Goal: Task Accomplishment & Management: Complete application form

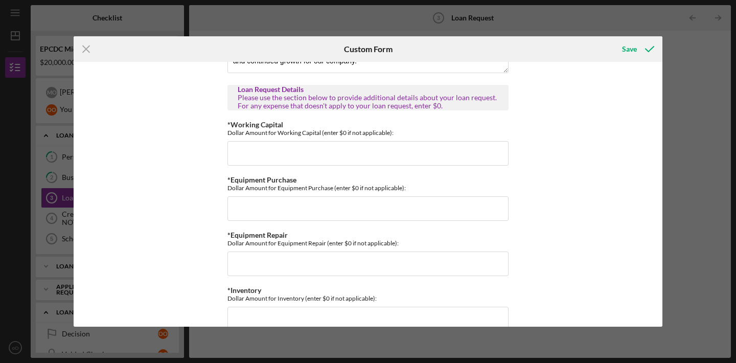
scroll to position [454, 0]
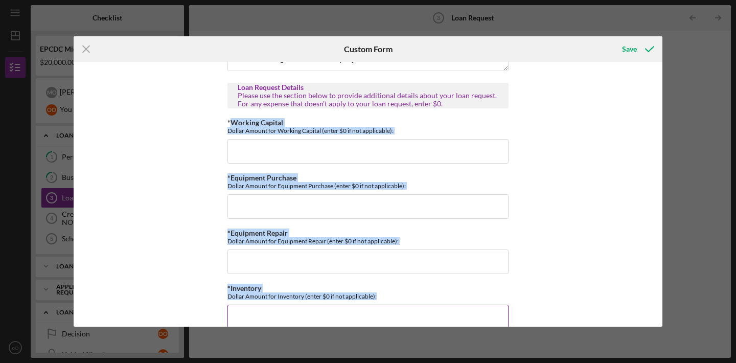
drag, startPoint x: 229, startPoint y: 120, endPoint x: 381, endPoint y: 295, distance: 232.0
click at [381, 295] on div "Contact Information *How did you hear about us? TV/Radio Flyer/poster Newspaper…" at bounding box center [368, 242] width 281 height 1259
copy div "Working Capital Dollar Amount for Working Capital (enter $0 if not applicable):…"
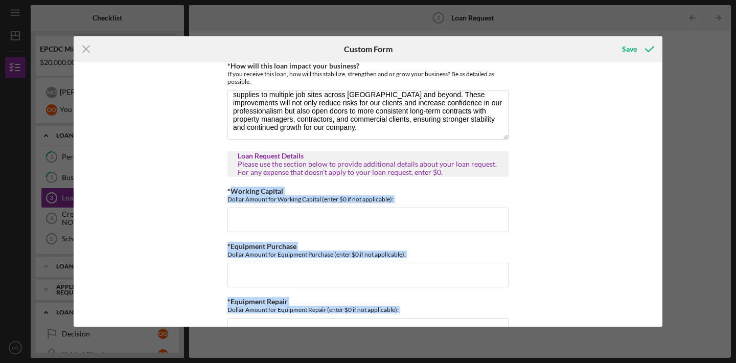
scroll to position [382, 0]
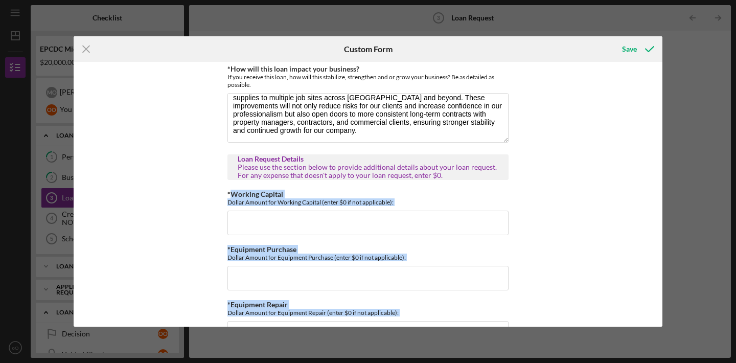
click at [380, 224] on input "*Working Capital" at bounding box center [368, 223] width 281 height 25
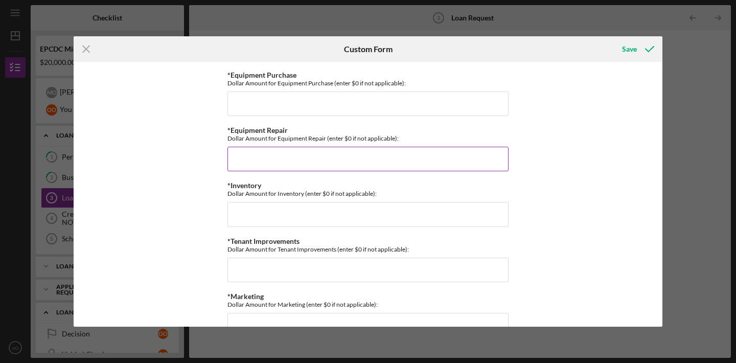
click at [378, 151] on input "*Equipment Repair" at bounding box center [368, 159] width 281 height 25
type input "$0"
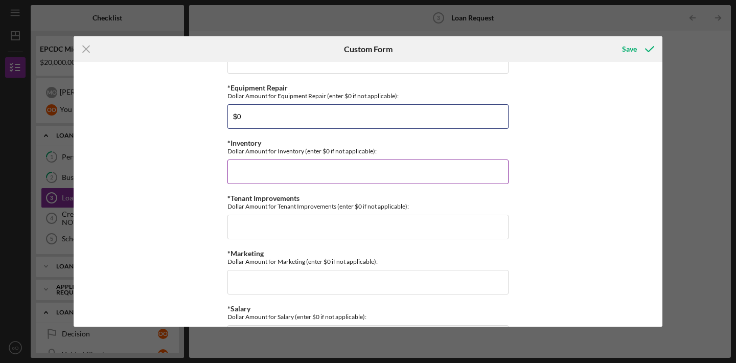
scroll to position [608, 0]
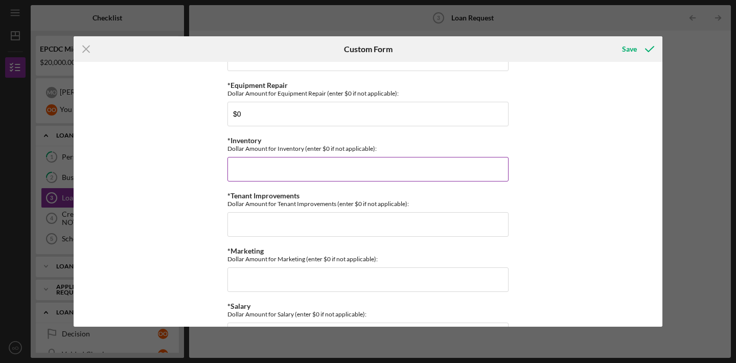
click at [435, 158] on input "*Inventory" at bounding box center [368, 169] width 281 height 25
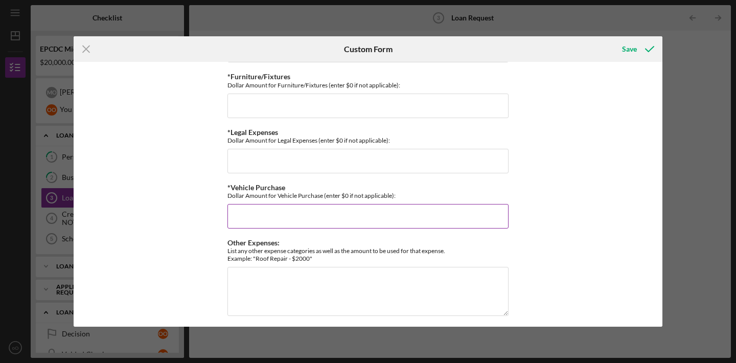
click at [343, 209] on input "*Vehicle Purchase" at bounding box center [368, 216] width 281 height 25
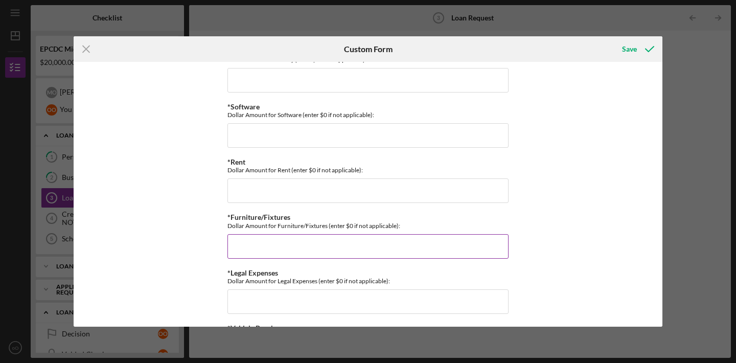
scroll to position [866, 0]
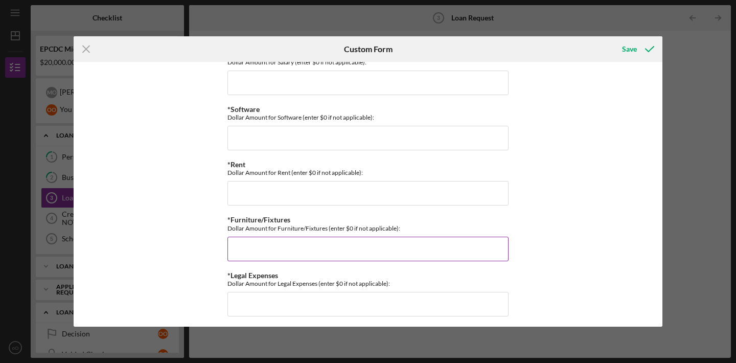
type input "$13,000"
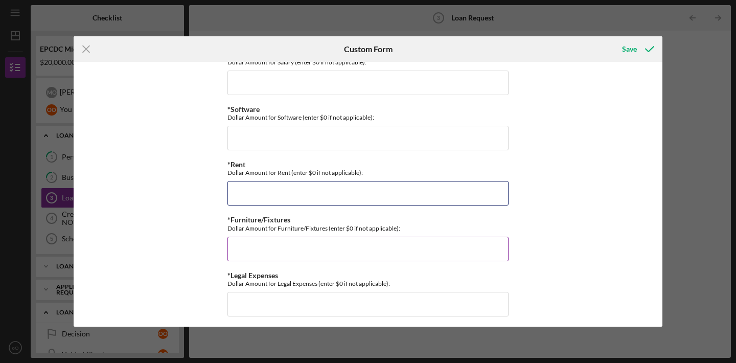
click at [358, 198] on input "*Rent" at bounding box center [368, 193] width 281 height 25
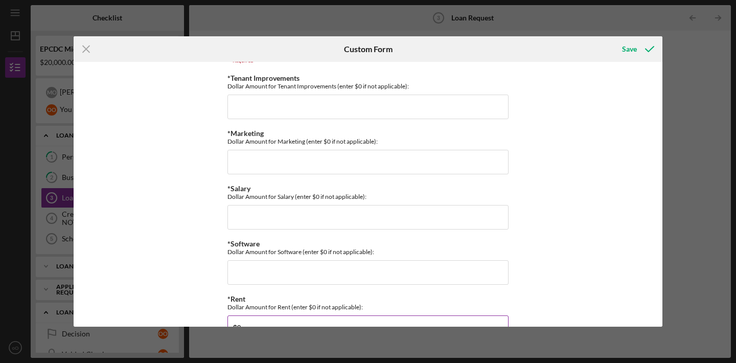
scroll to position [729, 0]
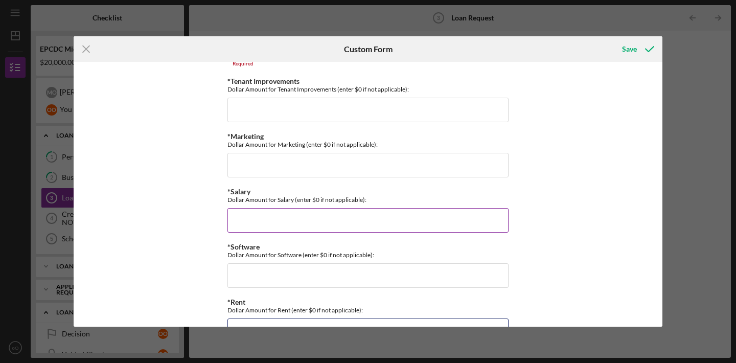
type input "$0"
click at [343, 220] on input "*Salary" at bounding box center [368, 220] width 281 height 25
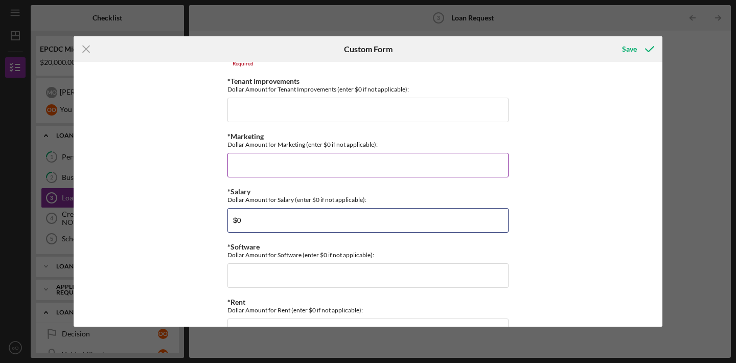
type input "$0"
click at [350, 169] on input "*Marketing" at bounding box center [368, 165] width 281 height 25
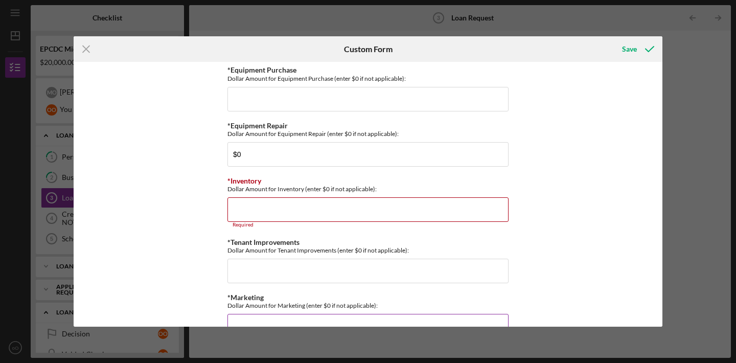
scroll to position [565, 0]
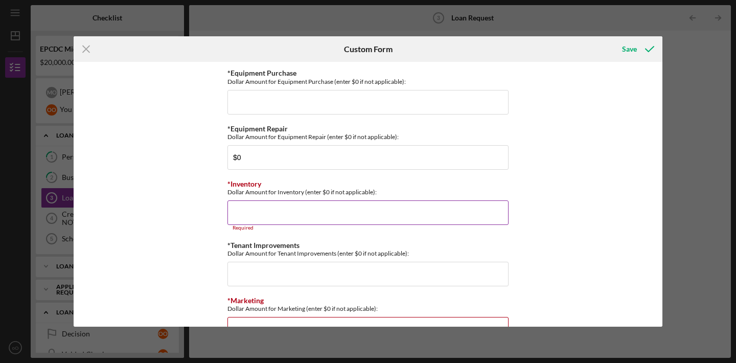
click at [371, 212] on input "*Inventory" at bounding box center [368, 212] width 281 height 25
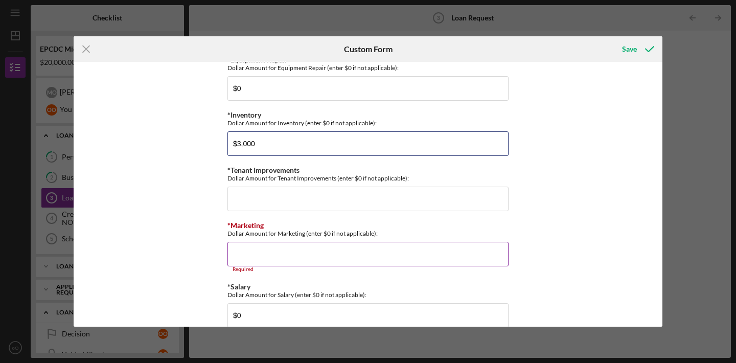
scroll to position [623, 0]
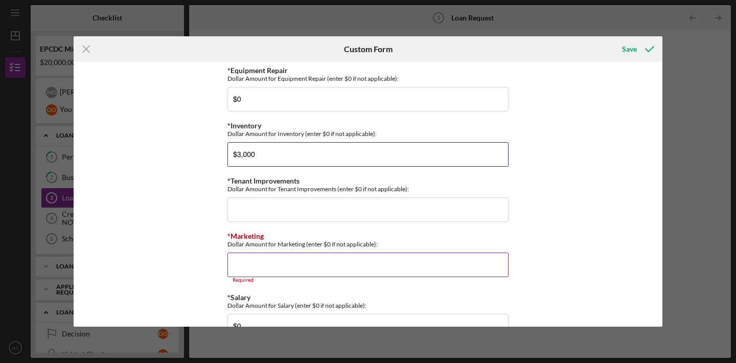
type input "$3,000"
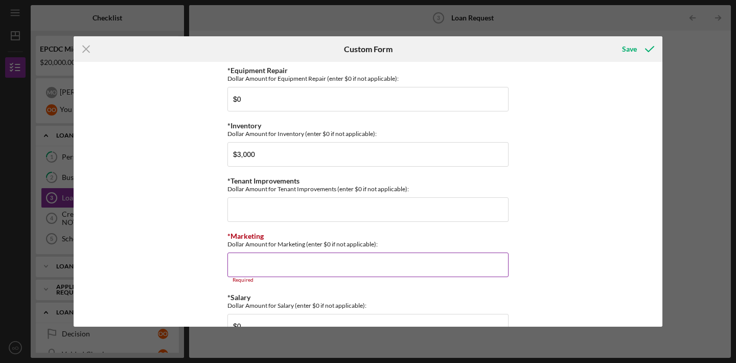
click at [391, 255] on input "*Marketing" at bounding box center [368, 265] width 281 height 25
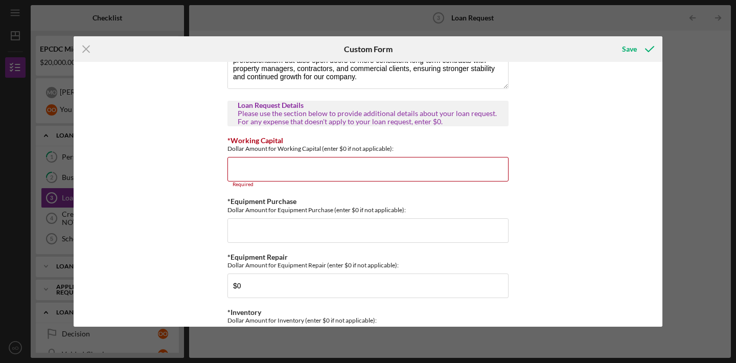
scroll to position [434, 0]
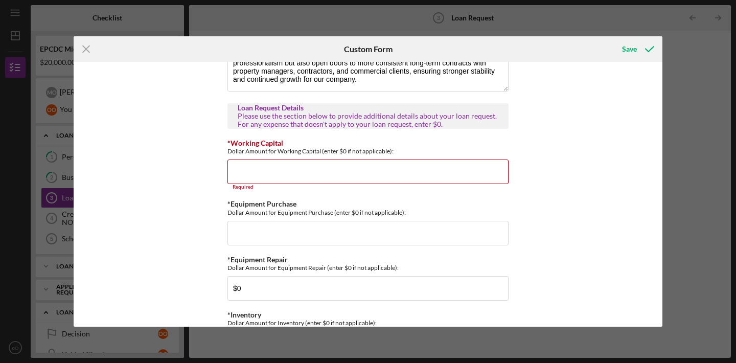
type input "$0"
click at [396, 180] on input "*Working Capital" at bounding box center [368, 172] width 281 height 25
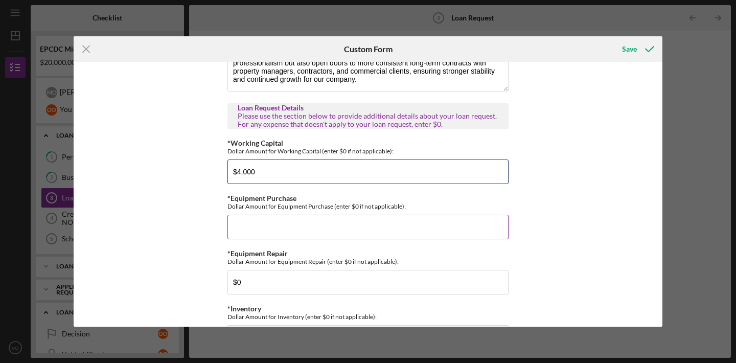
type input "$4,000"
click at [380, 233] on input "*Equipment Purchase" at bounding box center [368, 227] width 281 height 25
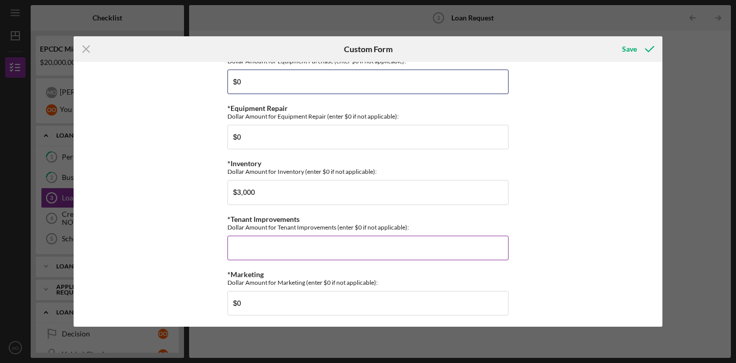
scroll to position [613, 0]
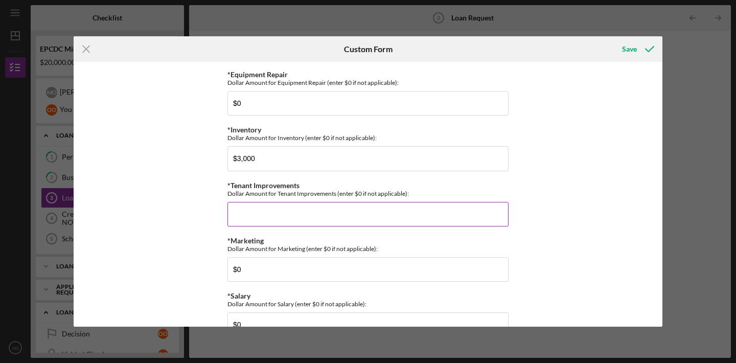
type input "$0"
click at [369, 215] on input "*Tenant Improvements" at bounding box center [368, 214] width 281 height 25
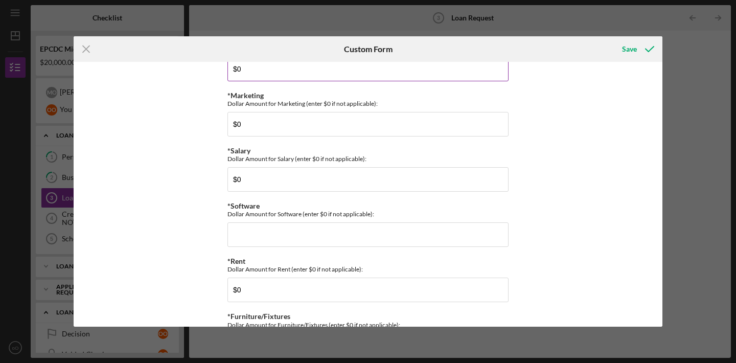
scroll to position [776, 0]
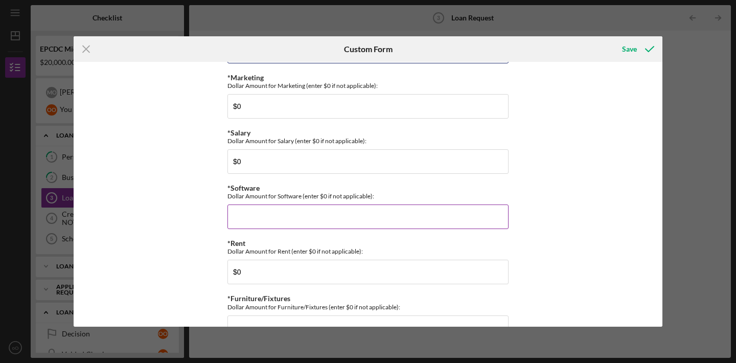
type input "$0"
click at [355, 213] on input "*Software" at bounding box center [368, 217] width 281 height 25
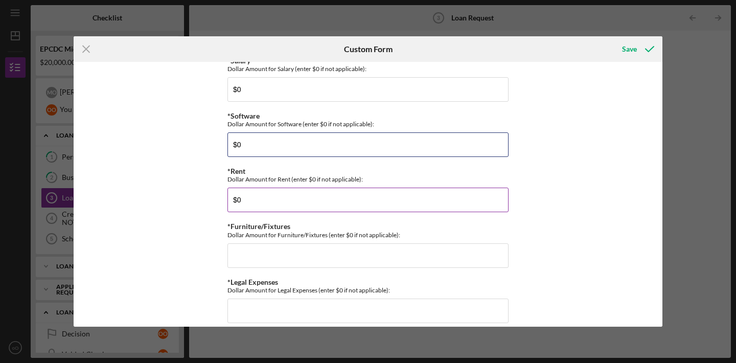
scroll to position [871, 0]
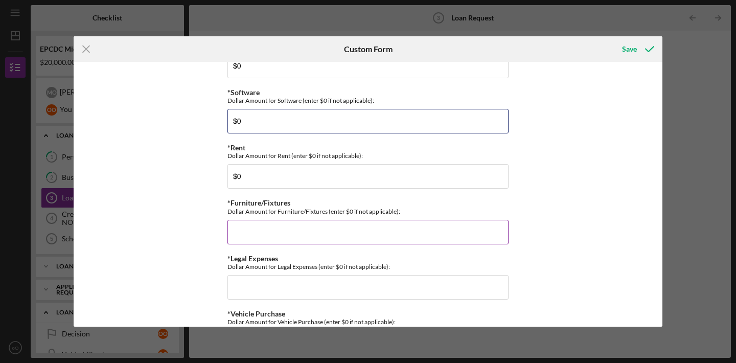
type input "$0"
click at [366, 235] on input "*Furniture/Fixtures" at bounding box center [368, 232] width 281 height 25
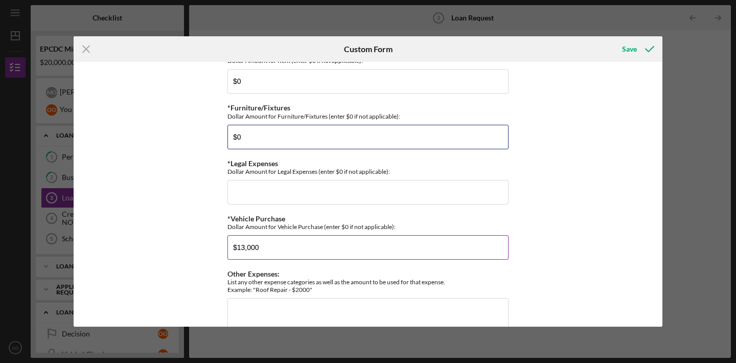
scroll to position [1003, 0]
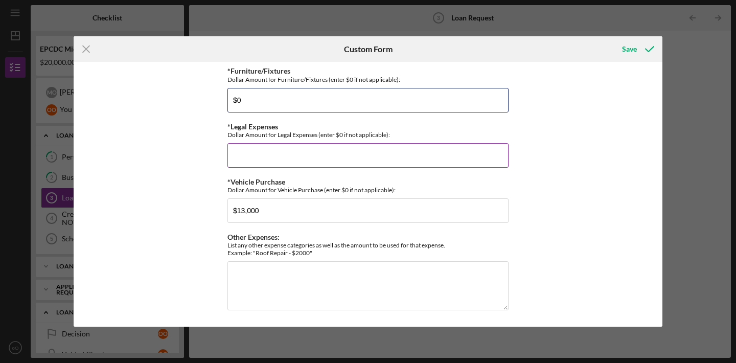
type input "$0"
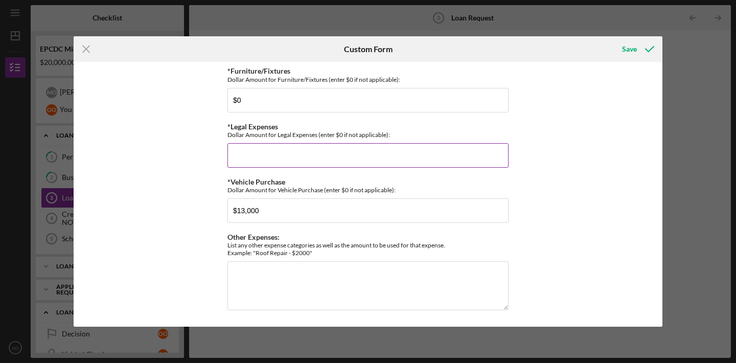
click at [361, 153] on input "*Legal Expenses" at bounding box center [368, 155] width 281 height 25
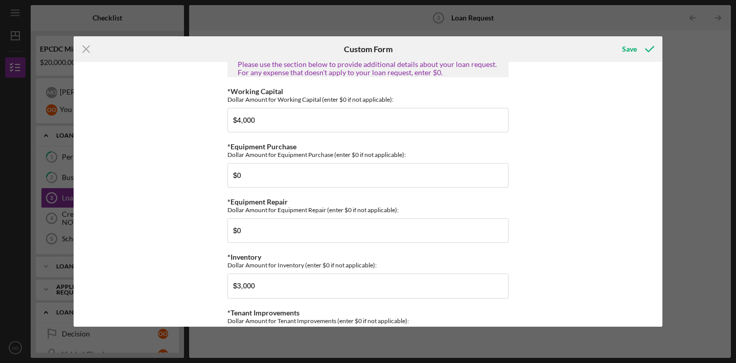
scroll to position [484, 0]
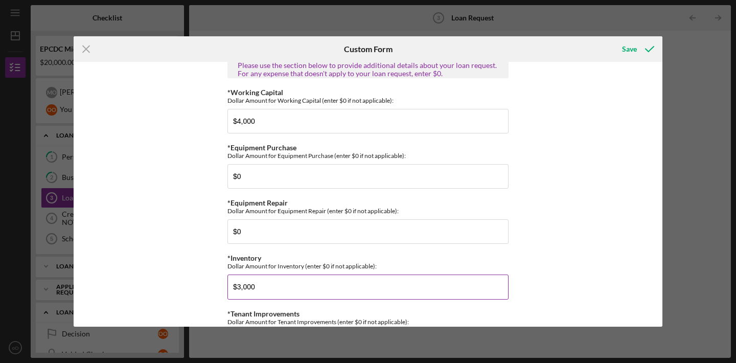
type input "$0"
click at [239, 283] on input "$3,000" at bounding box center [368, 287] width 281 height 25
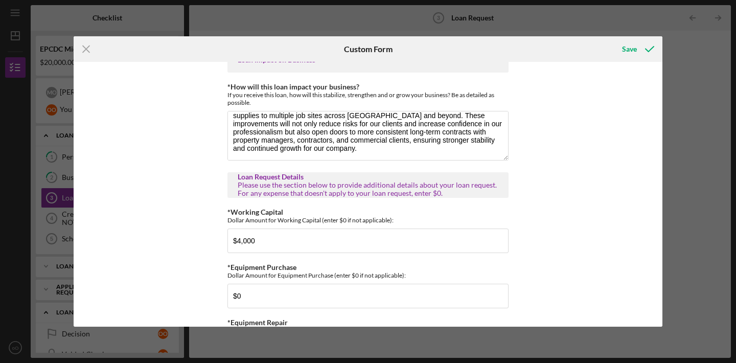
scroll to position [361, 0]
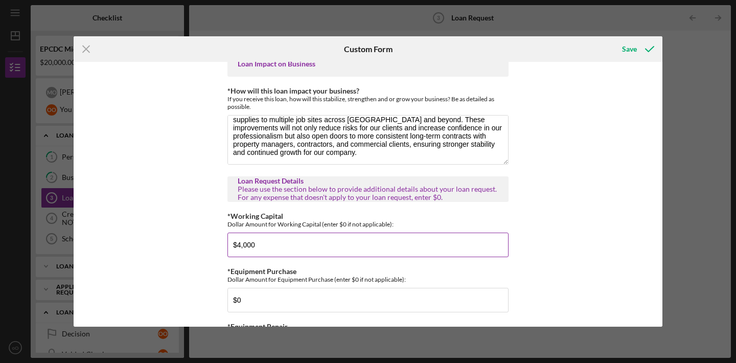
type input "$2,000"
click at [240, 243] on input "$4,000" at bounding box center [368, 245] width 281 height 25
click at [267, 252] on input "$5,000" at bounding box center [368, 245] width 281 height 25
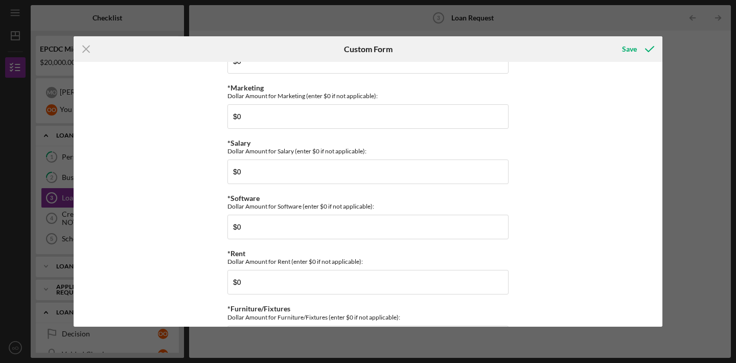
scroll to position [1003, 0]
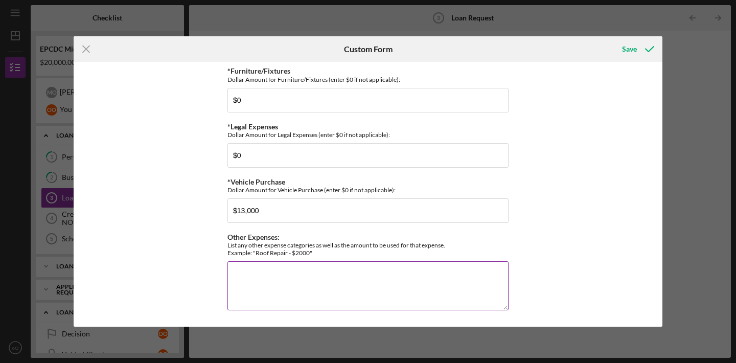
type input "$5,000"
click at [308, 279] on textarea "Other Expenses:" at bounding box center [368, 285] width 281 height 49
click at [643, 44] on icon "submit" at bounding box center [650, 49] width 26 height 26
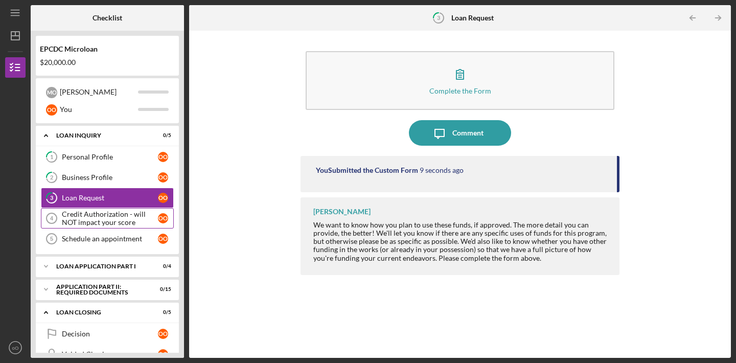
click at [110, 219] on div "Credit Authorization - will NOT impact your score" at bounding box center [110, 218] width 96 height 16
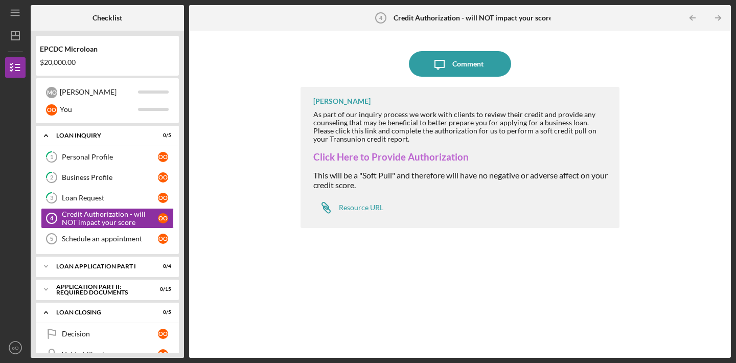
click at [418, 155] on link "Click Here to Provide Authorization" at bounding box center [390, 156] width 155 height 11
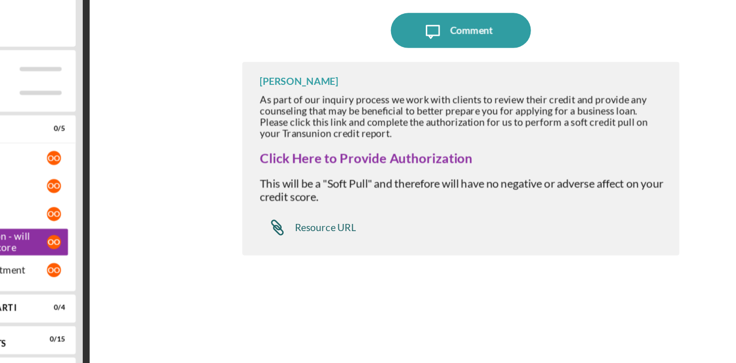
click at [372, 205] on div "Resource URL" at bounding box center [361, 208] width 44 height 8
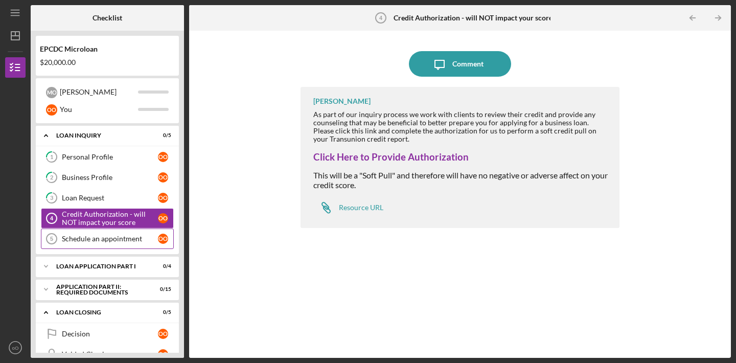
click at [110, 240] on div "Schedule an appointment" at bounding box center [110, 239] width 96 height 8
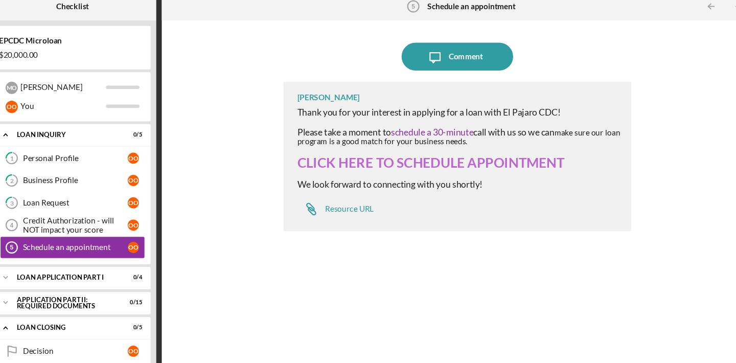
click at [457, 164] on link "CLICK HERE TO SCHEDULE APPOINTMENT" at bounding box center [435, 160] width 245 height 15
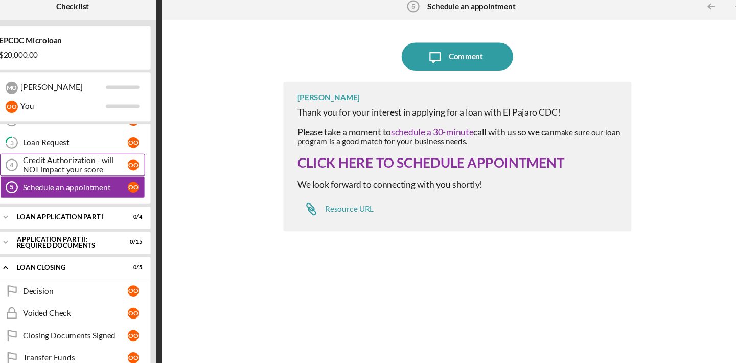
scroll to position [58, 0]
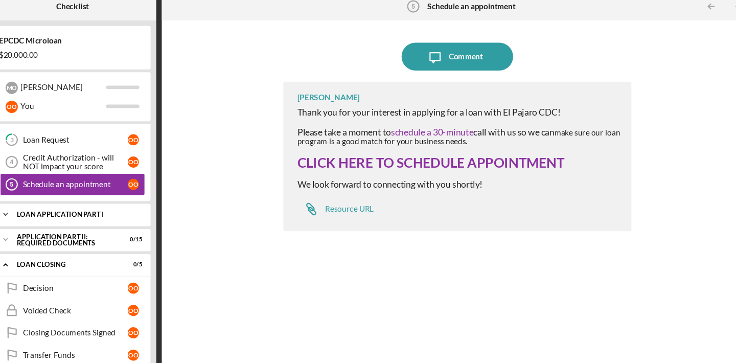
click at [105, 202] on div "Icon/Expander Loan Application Part I 0 / 4" at bounding box center [107, 208] width 143 height 20
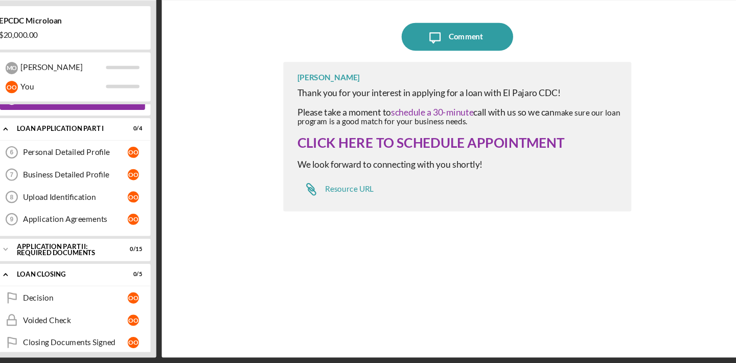
scroll to position [0, 0]
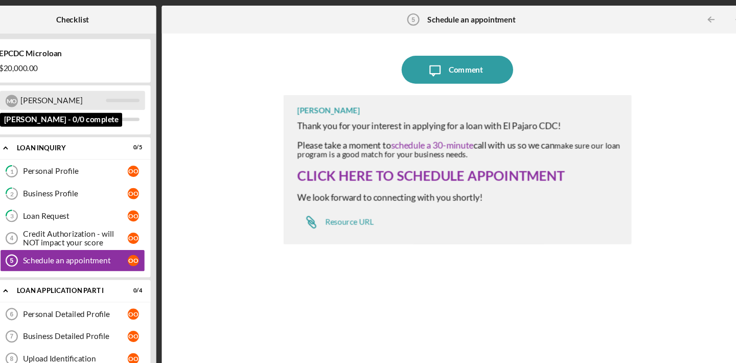
click at [101, 96] on div "[PERSON_NAME]" at bounding box center [99, 91] width 78 height 17
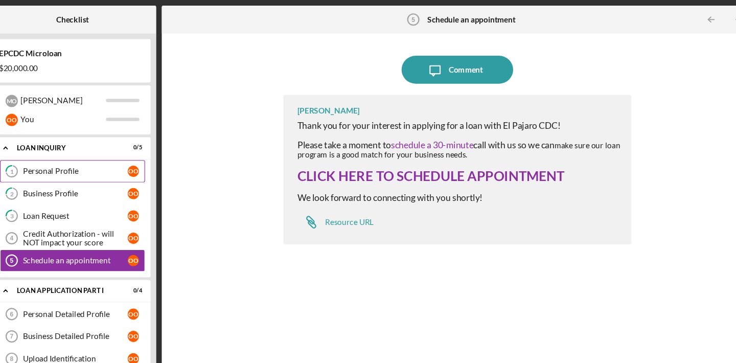
click at [111, 166] on link "1 Personal Profile o O" at bounding box center [107, 157] width 133 height 20
